Goal: Find specific page/section

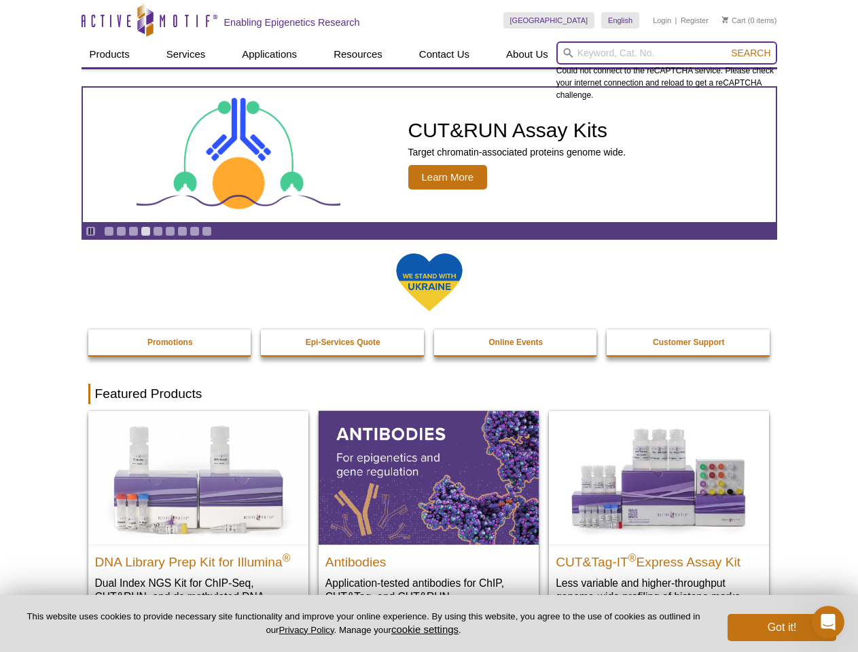
click at [666, 53] on input "search" at bounding box center [666, 52] width 221 height 23
click at [751, 53] on span "Search" at bounding box center [750, 53] width 39 height 11
click at [90, 231] on icon "Pause" at bounding box center [90, 231] width 9 height 9
click at [109, 231] on link "Go to slide 1" at bounding box center [109, 231] width 10 height 10
click at [121, 231] on link "Go to slide 2" at bounding box center [121, 231] width 10 height 10
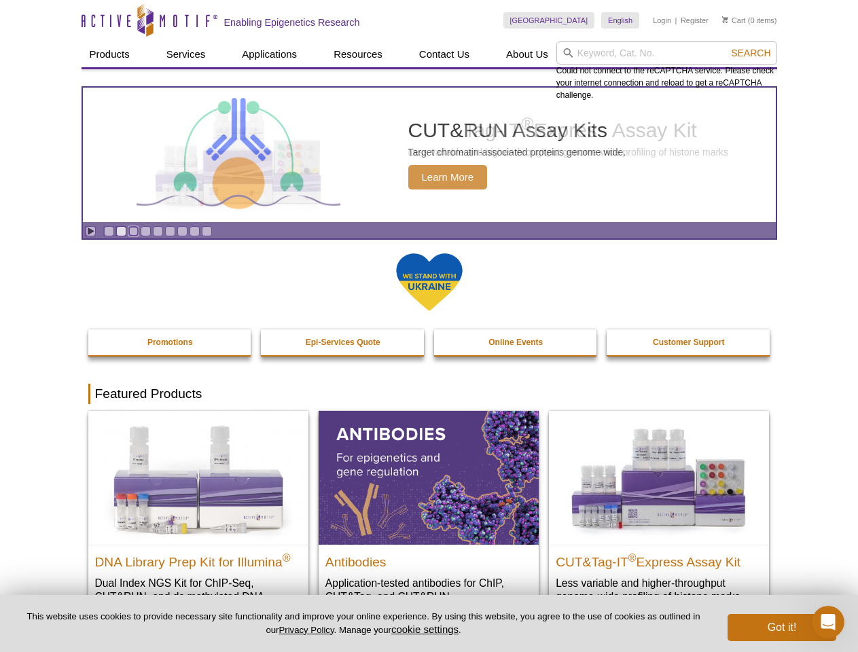
click at [133, 231] on link "Go to slide 3" at bounding box center [133, 231] width 10 height 10
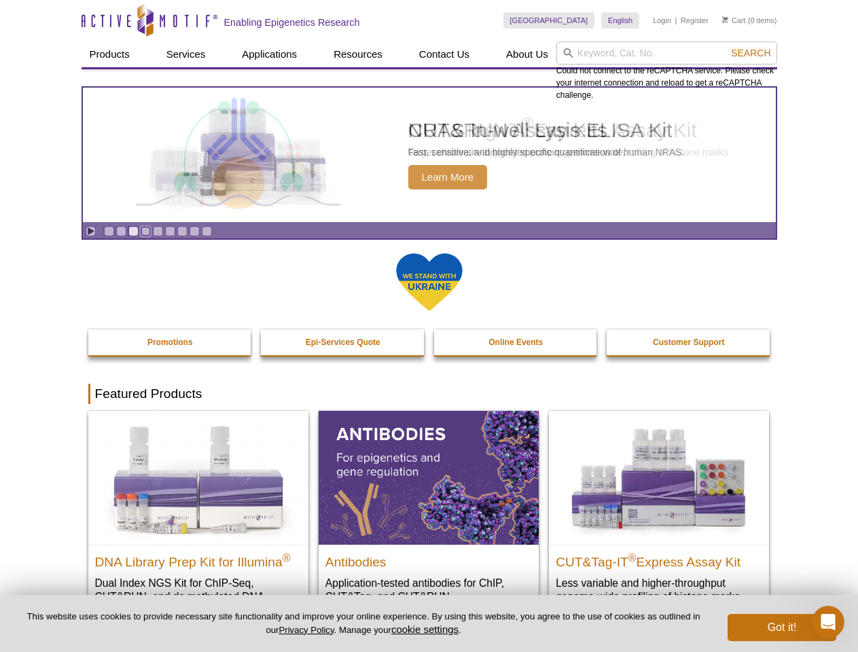
click at [145, 231] on link "Go to slide 4" at bounding box center [146, 231] width 10 height 10
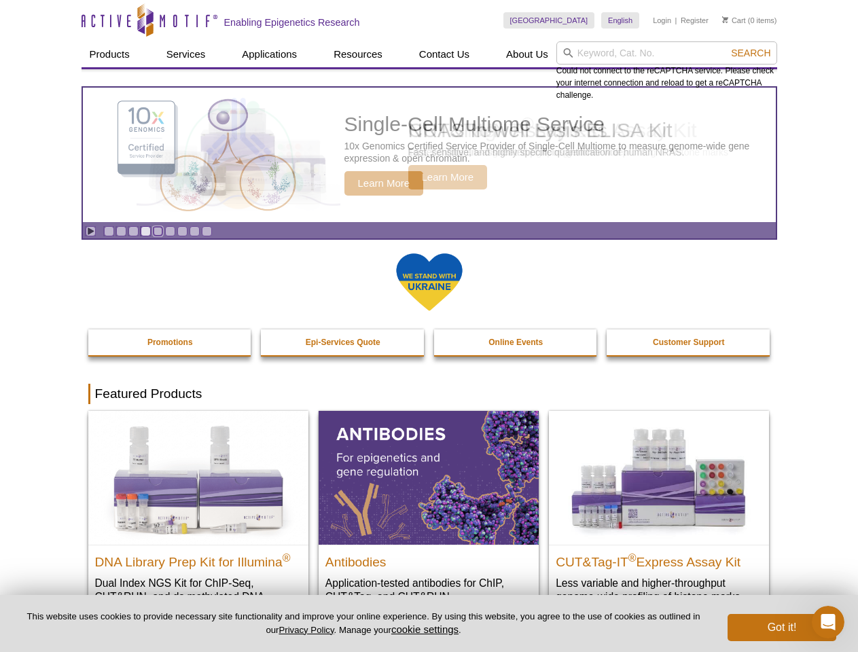
click at [158, 231] on link "Go to slide 5" at bounding box center [158, 231] width 10 height 10
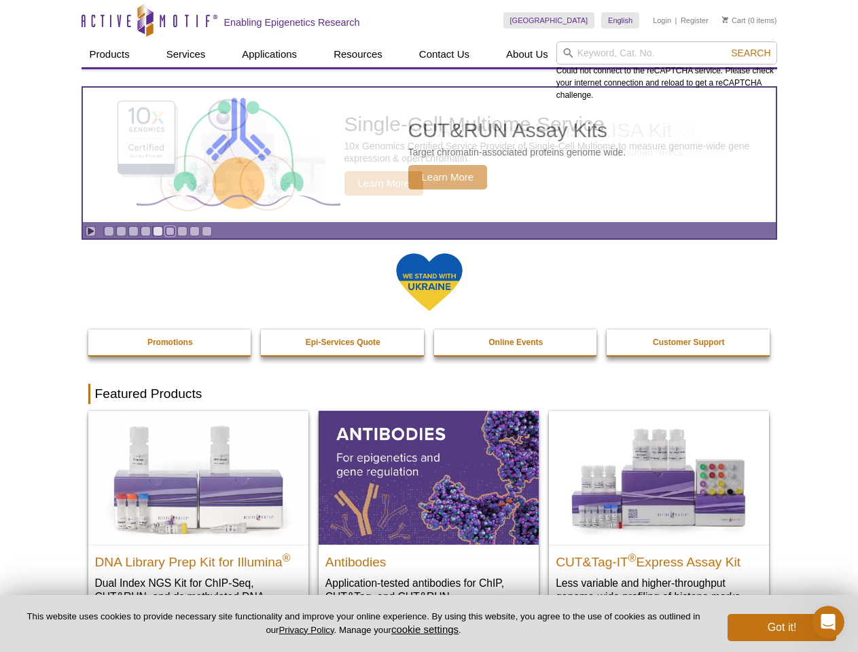
click at [170, 231] on link "Go to slide 6" at bounding box center [170, 231] width 10 height 10
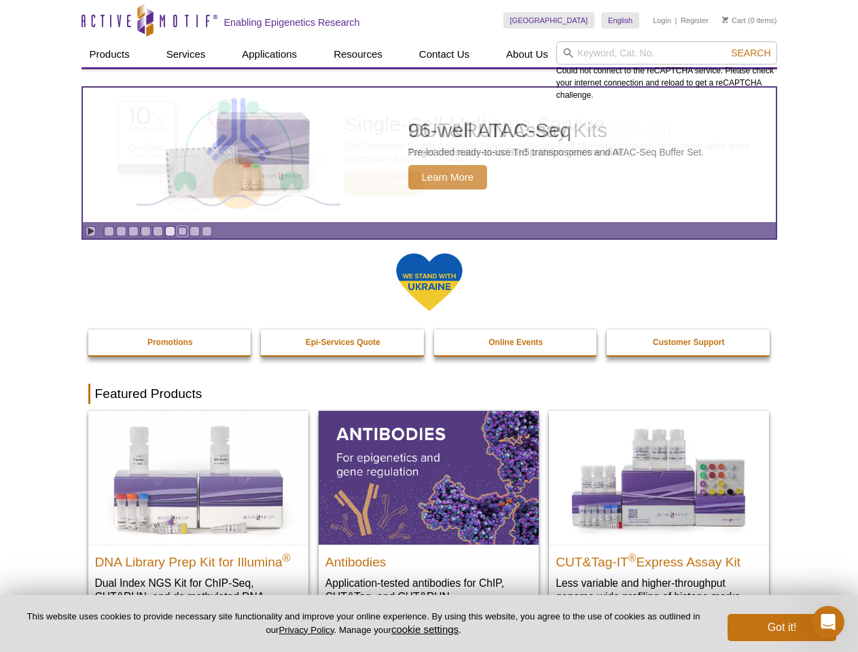
click at [182, 231] on link "Go to slide 7" at bounding box center [182, 231] width 10 height 10
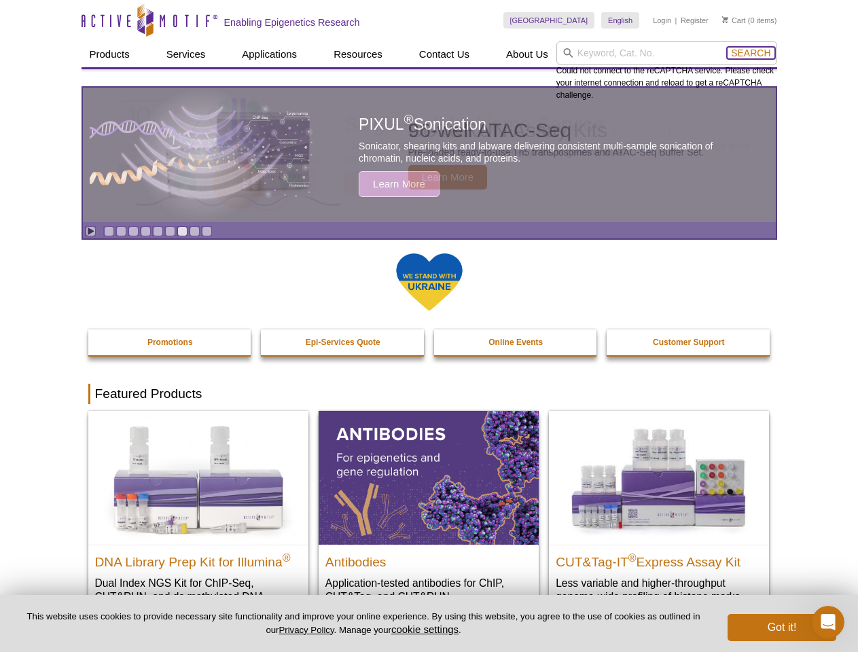
click at [751, 53] on span "Search" at bounding box center [750, 53] width 39 height 11
